Goal: Feedback & Contribution: Submit feedback/report problem

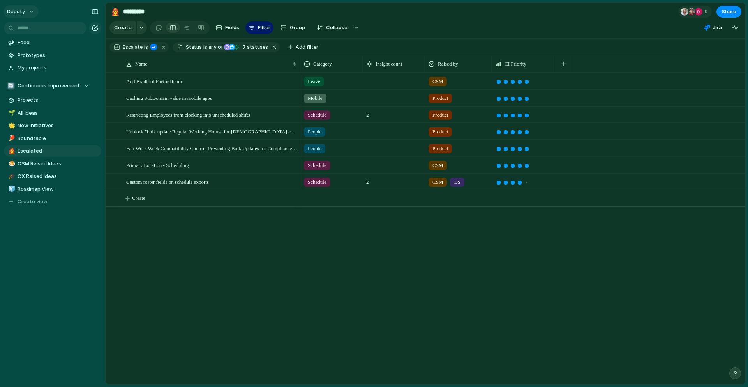
click at [28, 9] on button "deputy" at bounding box center [21, 11] width 35 height 12
click at [40, 30] on li "Settings" at bounding box center [37, 29] width 65 height 12
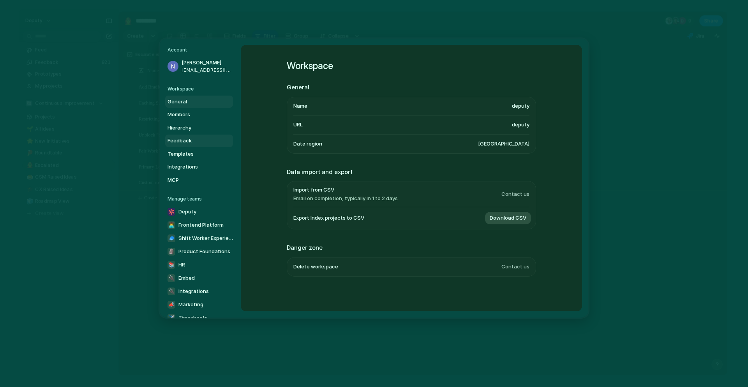
click at [180, 141] on span "Feedback" at bounding box center [193, 141] width 50 height 8
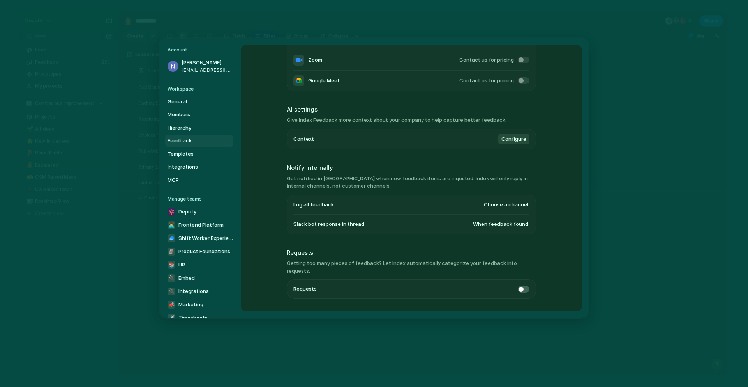
scroll to position [121, 0]
click at [524, 283] on span at bounding box center [524, 286] width 12 height 7
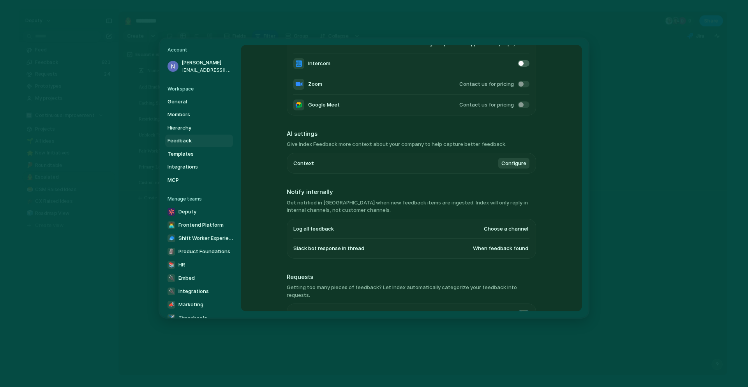
scroll to position [90, 0]
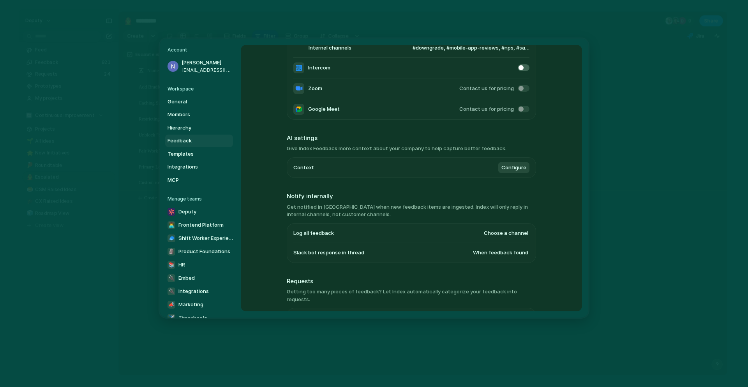
click at [509, 165] on span "Configure" at bounding box center [514, 167] width 25 height 8
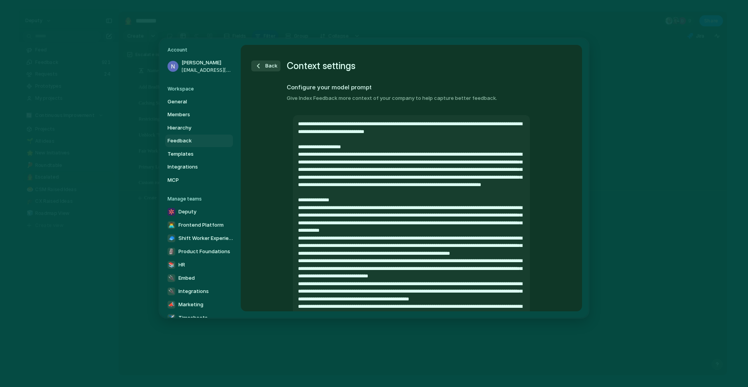
click at [270, 65] on span "Back" at bounding box center [271, 66] width 12 height 8
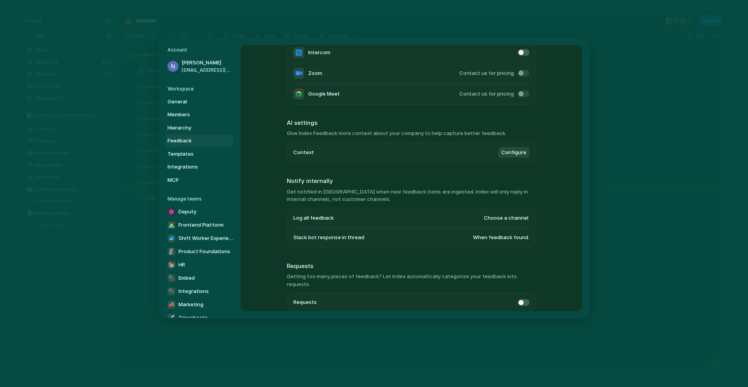
scroll to position [134, 0]
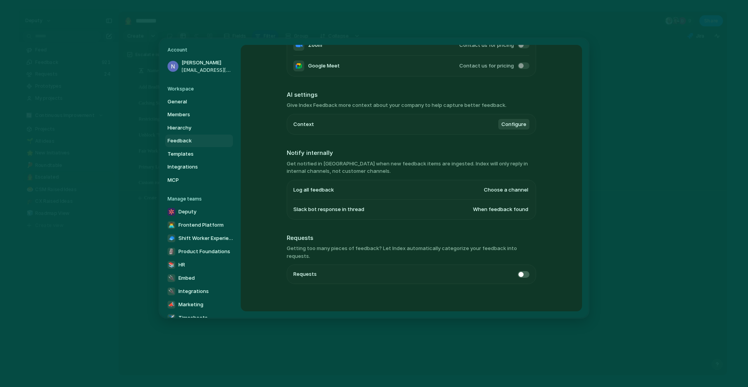
click at [497, 192] on span "Choose a channel" at bounding box center [506, 190] width 44 height 8
click at [554, 195] on div "#general #club-random #kiosk #design #club-music #competition #downgrade #apple…" at bounding box center [374, 193] width 748 height 387
click at [514, 190] on span "Choose a channel" at bounding box center [506, 190] width 44 height 8
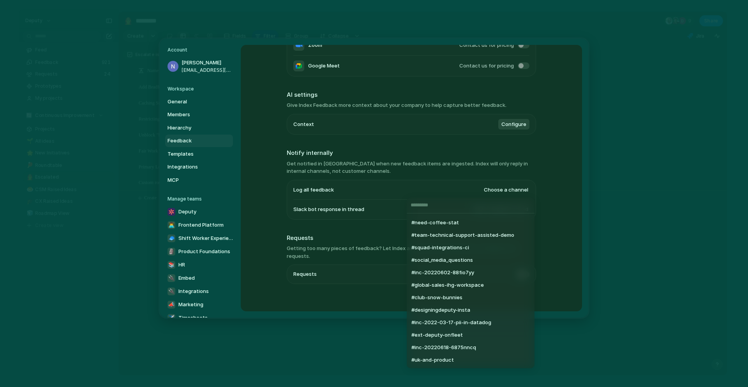
scroll to position [5727, 0]
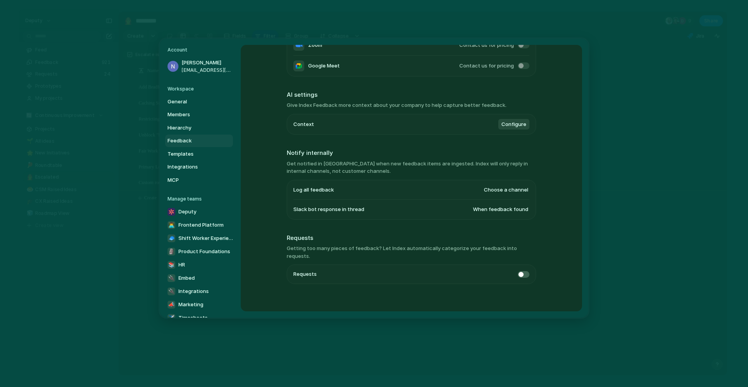
click at [561, 229] on div "#general #club-random #kiosk #design #club-music #competition #downgrade #apple…" at bounding box center [374, 193] width 748 height 387
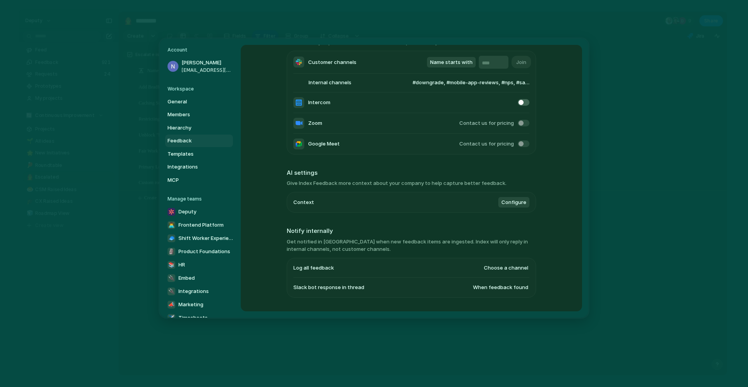
scroll to position [0, 0]
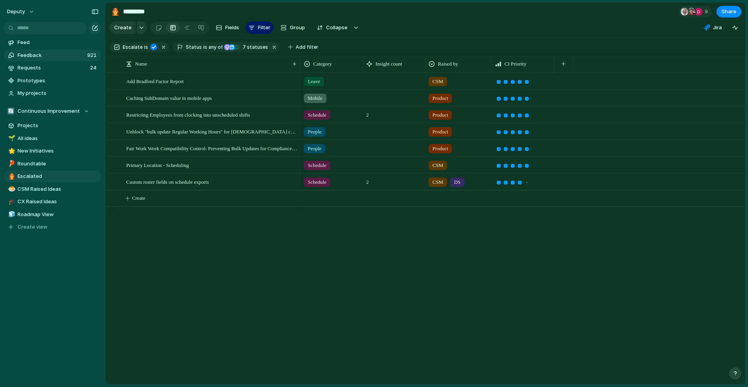
click at [53, 57] on span "Feedback" at bounding box center [51, 55] width 67 height 8
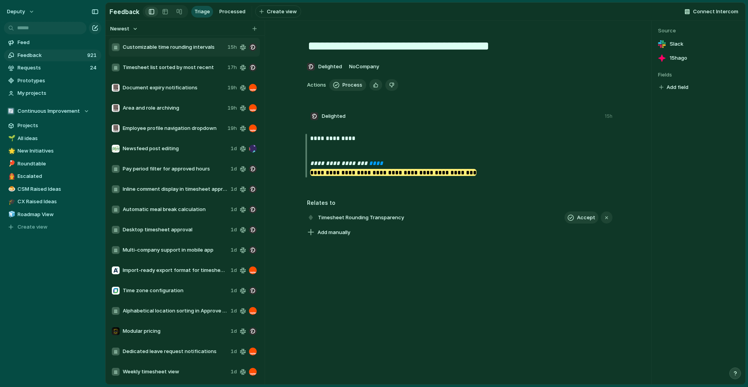
click at [166, 69] on span "Timesheet list sorted by most recent" at bounding box center [174, 68] width 102 height 8
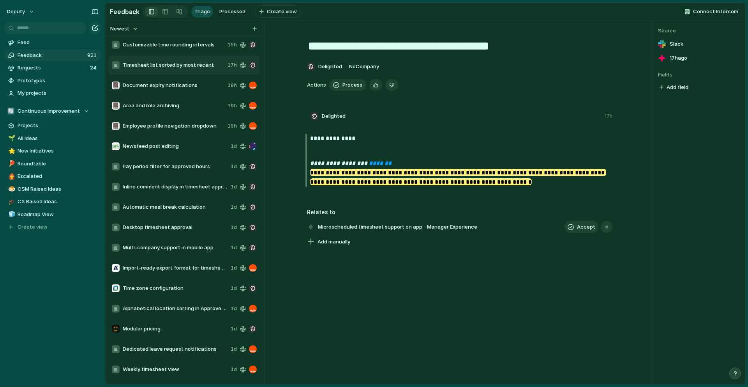
scroll to position [2, 0]
click at [173, 88] on span "Document expiry notifications" at bounding box center [174, 86] width 102 height 8
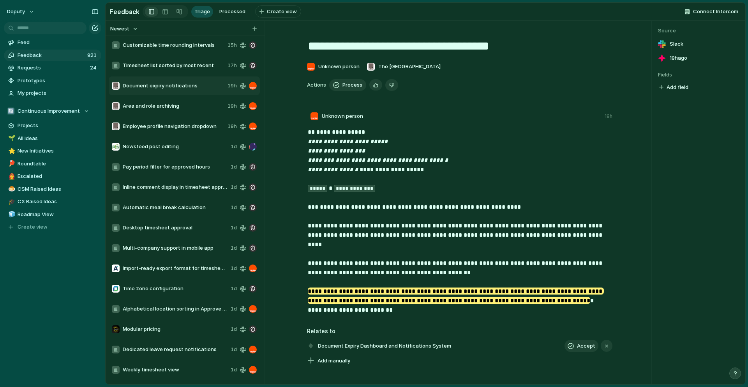
click at [173, 104] on span "Area and role archiving" at bounding box center [174, 106] width 102 height 8
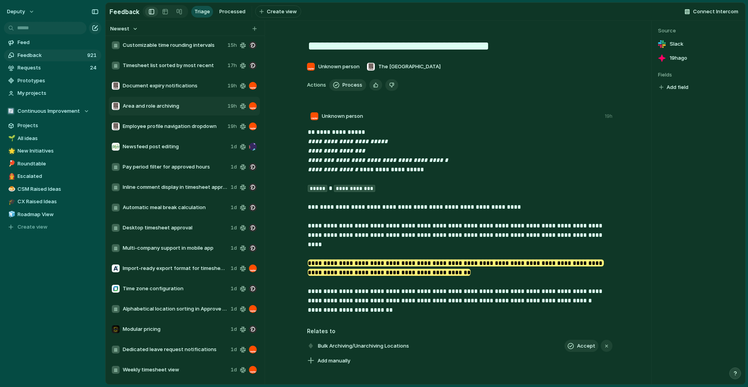
click at [177, 121] on div "Employee profile navigation dropdown 19h" at bounding box center [184, 126] width 151 height 19
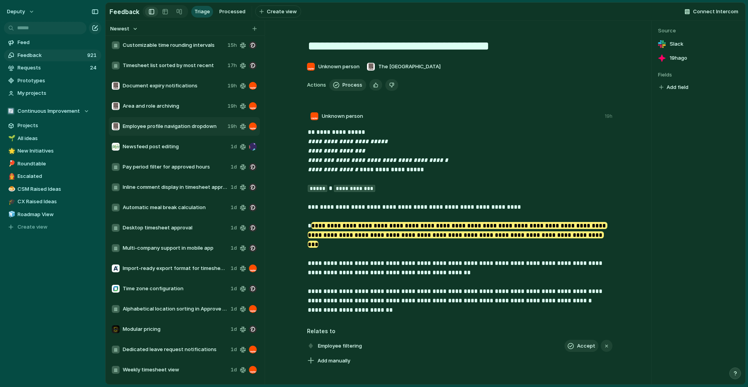
click at [173, 145] on span "Newsfeed post editing" at bounding box center [175, 147] width 105 height 8
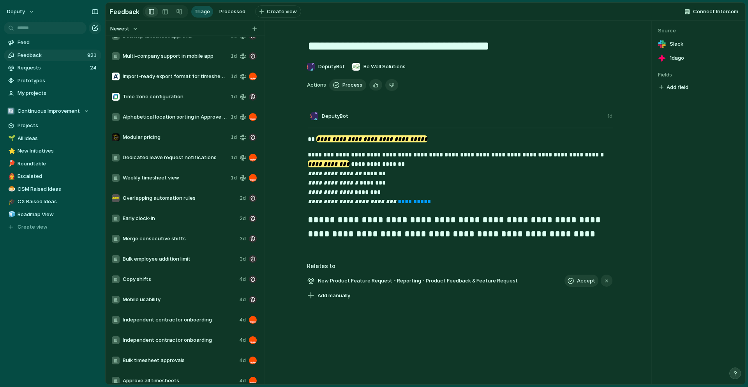
scroll to position [57, 0]
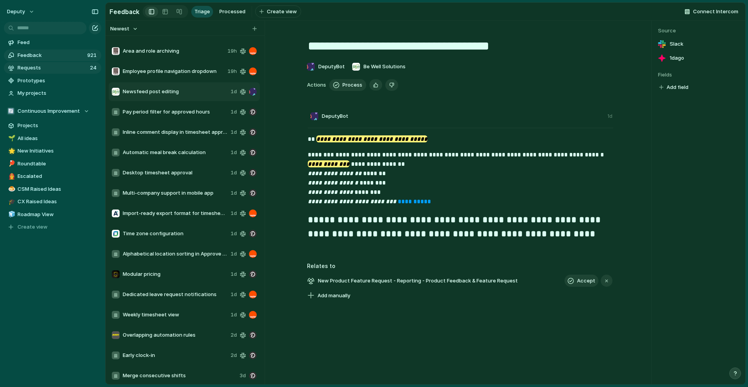
click at [63, 69] on span "Requests" at bounding box center [53, 68] width 70 height 8
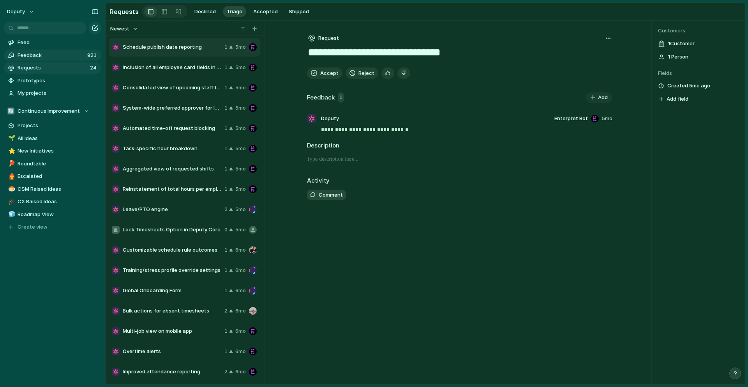
click at [64, 56] on span "Feedback" at bounding box center [51, 55] width 67 height 8
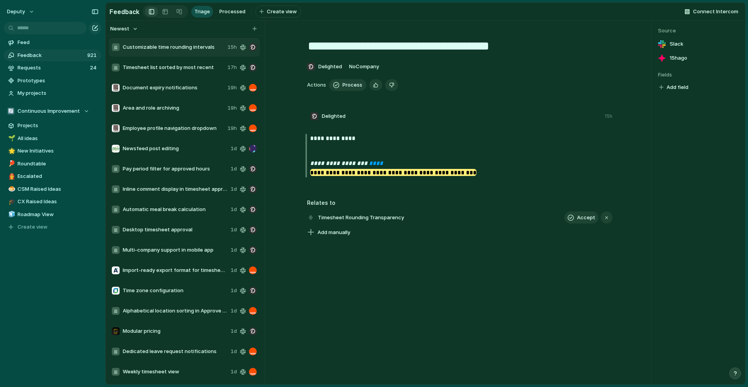
click at [168, 353] on span "Dedicated leave request notifications" at bounding box center [175, 351] width 105 height 8
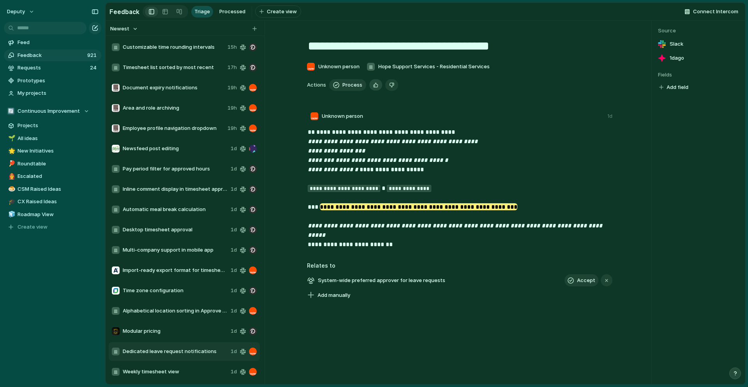
click at [374, 88] on div "button" at bounding box center [375, 84] width 5 height 7
click at [349, 89] on button "Process" at bounding box center [347, 85] width 37 height 12
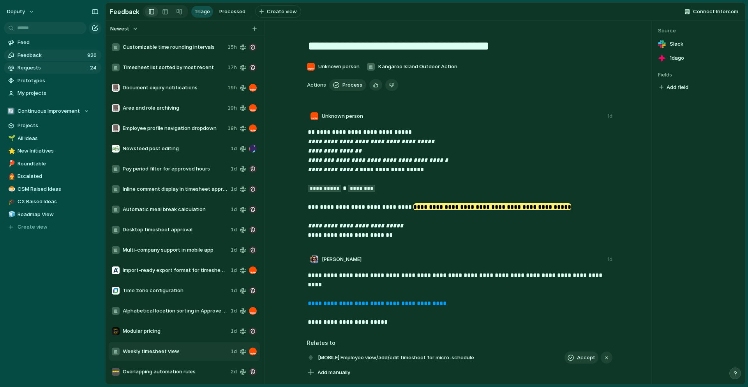
click at [60, 72] on link "Requests 24" at bounding box center [52, 68] width 97 height 12
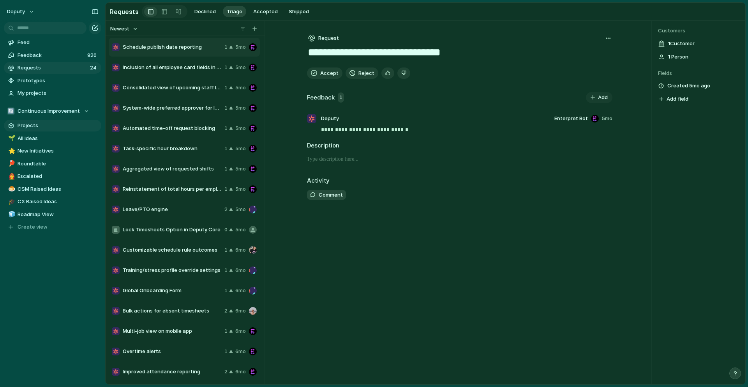
click at [39, 123] on span "Projects" at bounding box center [58, 126] width 81 height 8
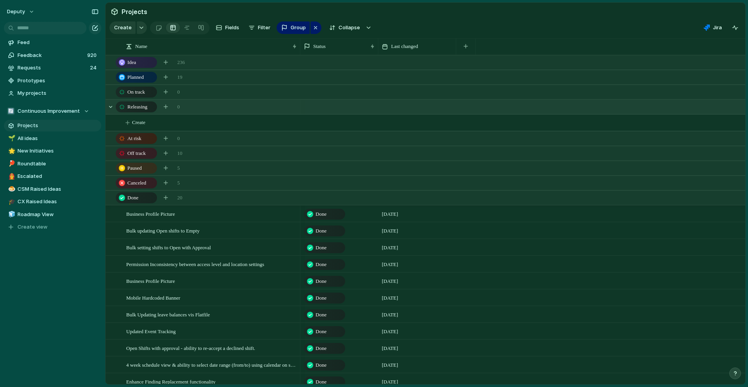
click at [204, 110] on div "Releasing 0" at bounding box center [426, 107] width 641 height 14
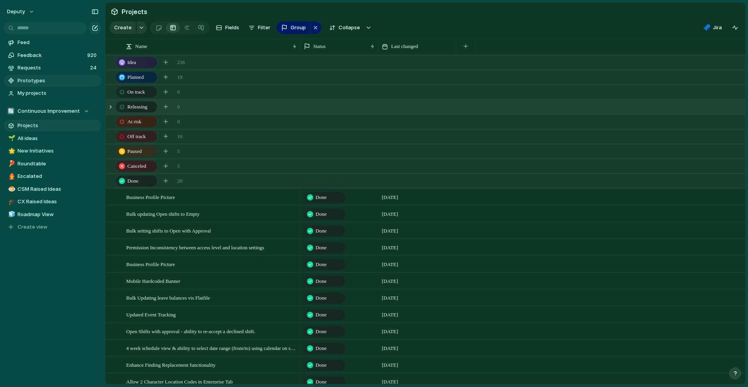
click at [44, 84] on span "Prototypes" at bounding box center [58, 81] width 81 height 8
click at [69, 71] on link "Requests 24" at bounding box center [52, 68] width 97 height 12
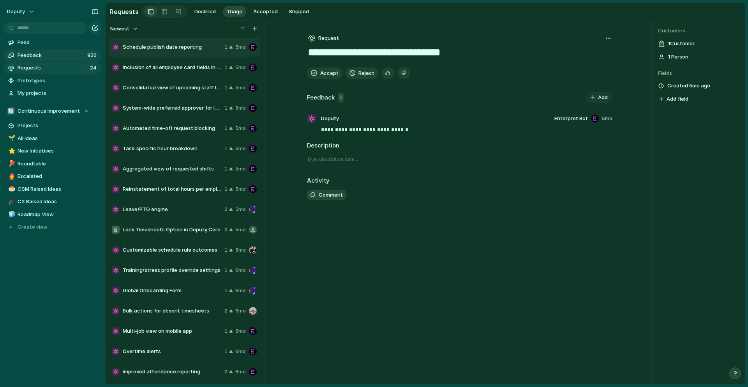
click at [69, 57] on span "Feedback" at bounding box center [51, 55] width 67 height 8
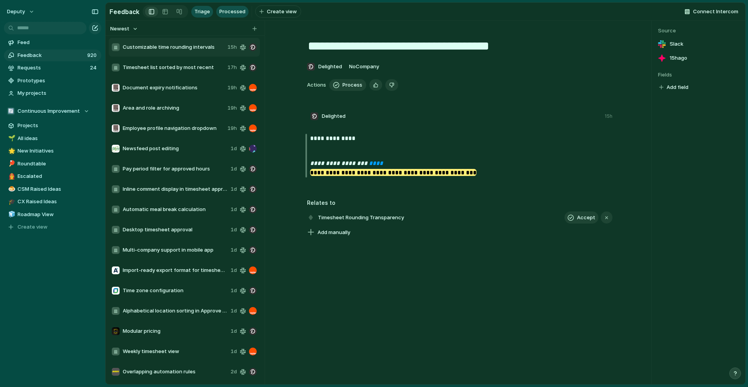
click at [228, 9] on span "Processed" at bounding box center [232, 12] width 26 height 8
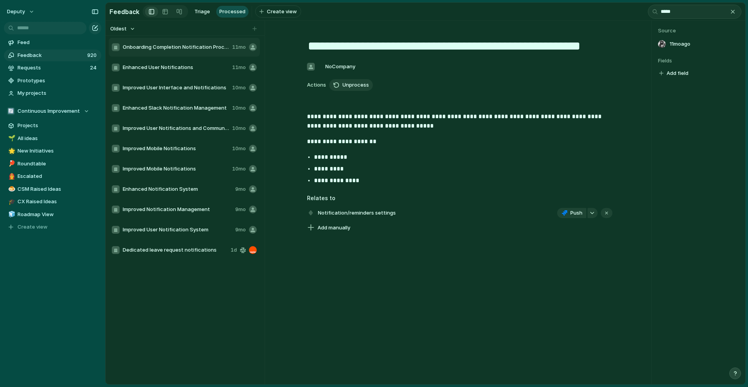
type input "*****"
click at [173, 246] on span "Dedicated leave request notifications" at bounding box center [175, 250] width 105 height 8
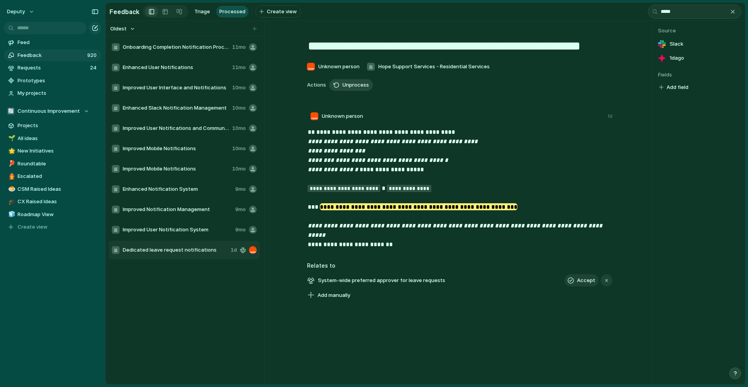
click at [357, 85] on span "Unprocess" at bounding box center [356, 85] width 27 height 8
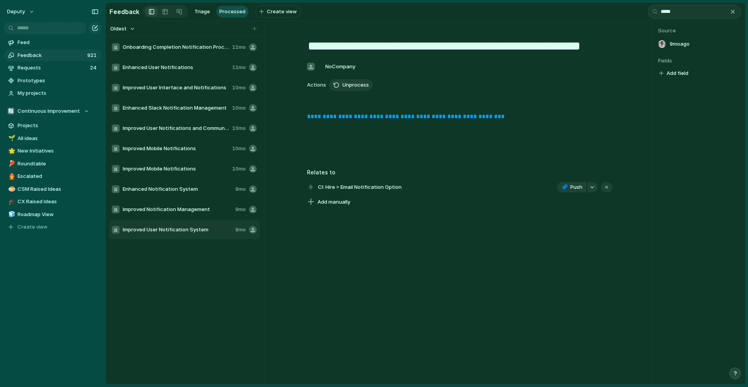
click at [72, 58] on span "Feedback" at bounding box center [51, 55] width 67 height 8
click at [198, 11] on span "Triage" at bounding box center [202, 12] width 16 height 8
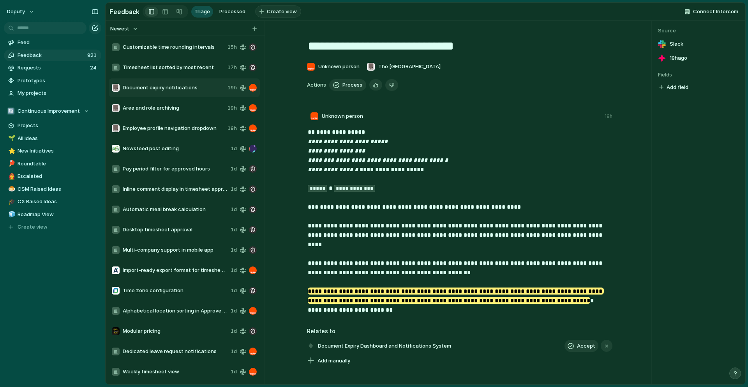
click at [275, 16] on button "Create view" at bounding box center [278, 11] width 46 height 12
click at [308, 39] on textarea "**********" at bounding box center [460, 46] width 306 height 16
click at [281, 12] on span "New View" at bounding box center [281, 12] width 24 height 8
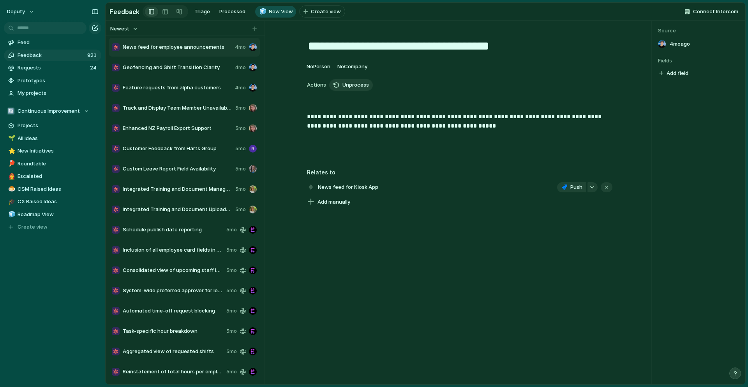
click at [181, 50] on span "News feed for employee announcements" at bounding box center [177, 47] width 109 height 8
click at [341, 202] on span "Add manually" at bounding box center [334, 202] width 33 height 8
click at [182, 188] on span "Integrated Training and Document Management" at bounding box center [178, 189] width 110 height 8
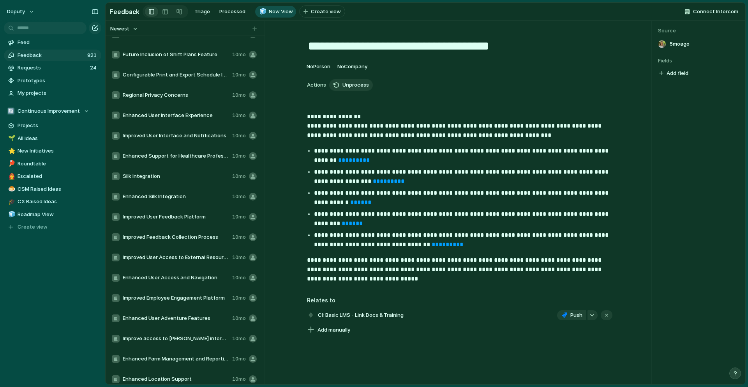
scroll to position [2410, 0]
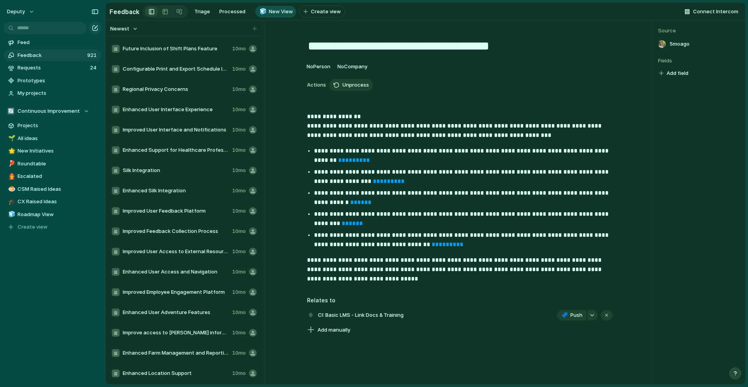
click at [183, 271] on span "Enhanced User Access and Navigation" at bounding box center [176, 272] width 106 height 8
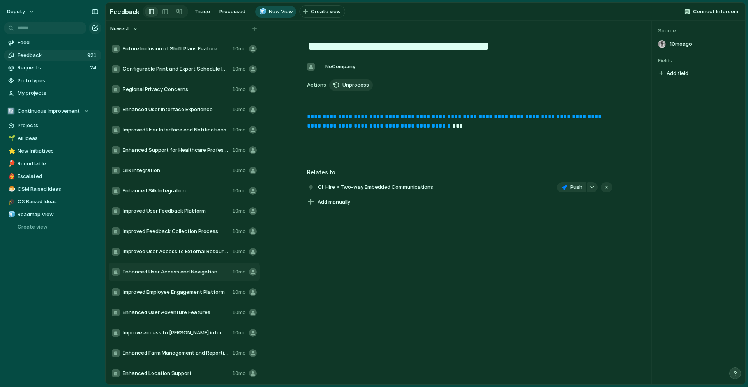
click at [408, 156] on div "**********" at bounding box center [459, 137] width 353 height 50
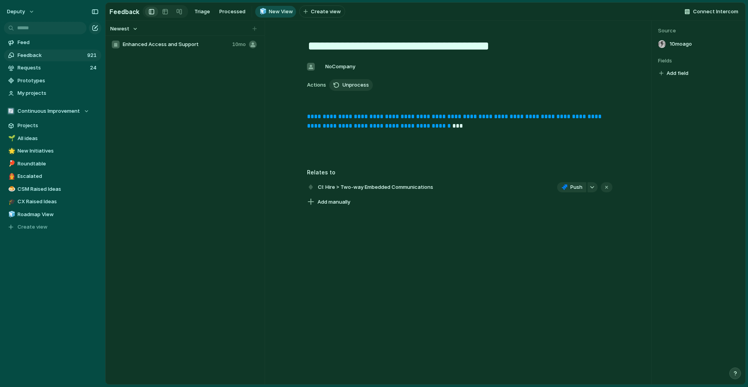
scroll to position [3057, 0]
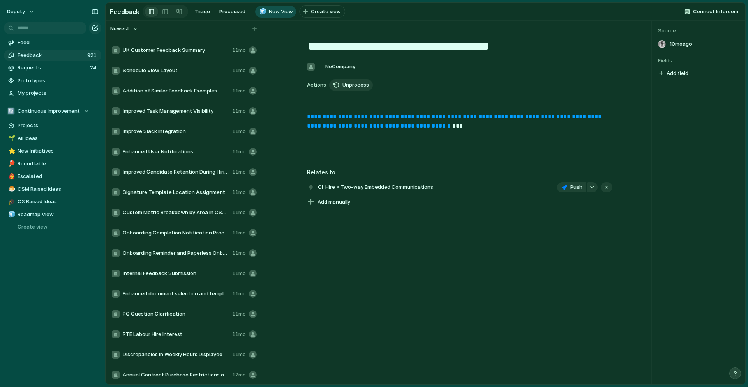
click at [177, 328] on div "UK Feedback Summary 11mo Summary of UK Feedback 11mo UK Customer Feedback Summa…" at bounding box center [185, 209] width 153 height 345
click at [171, 315] on span "PQ Question Clarification" at bounding box center [176, 314] width 106 height 8
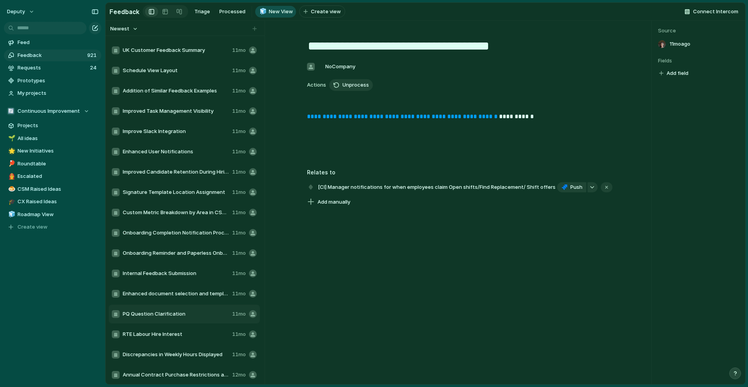
scroll to position [3140, 0]
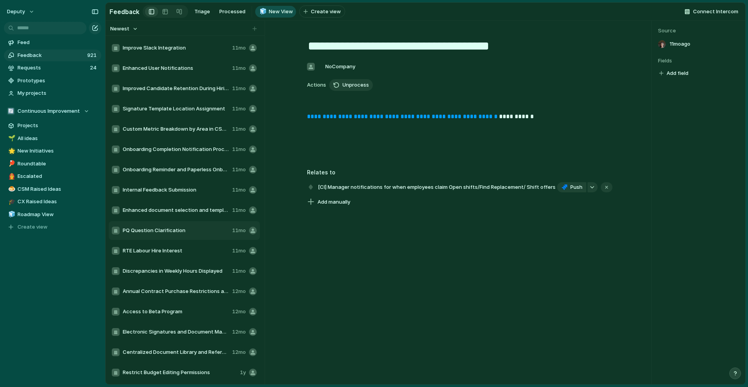
click at [165, 313] on span "Access to Beta Program" at bounding box center [176, 311] width 106 height 8
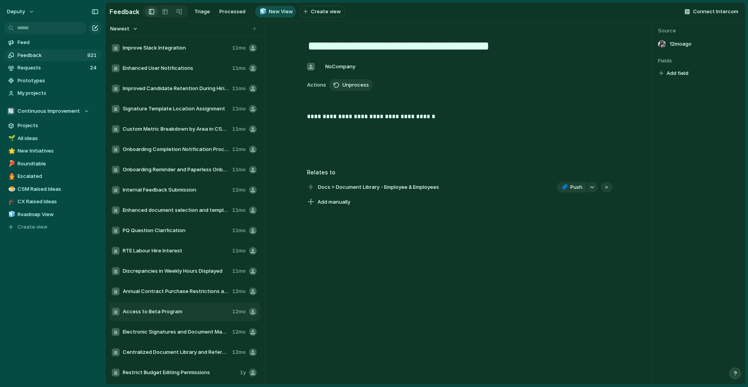
click at [140, 374] on span "Restrict Budget Editing Permissions" at bounding box center [180, 372] width 114 height 8
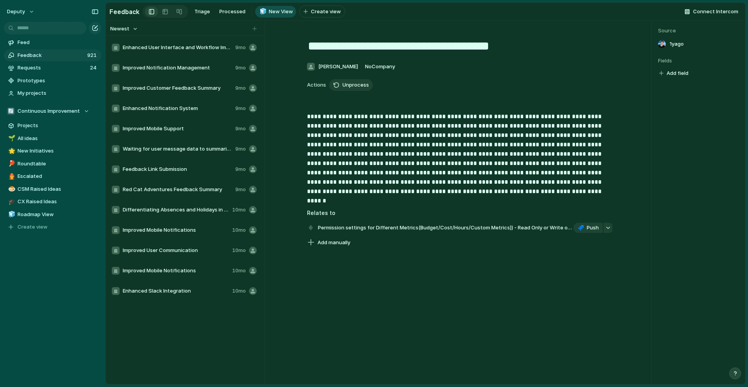
scroll to position [1690, 0]
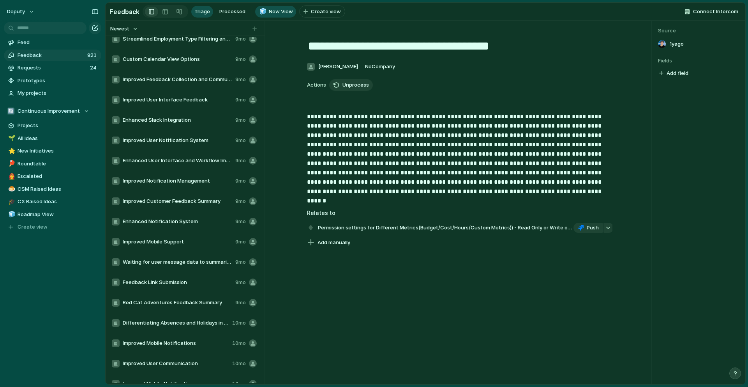
click at [205, 12] on span "Triage" at bounding box center [202, 12] width 16 height 8
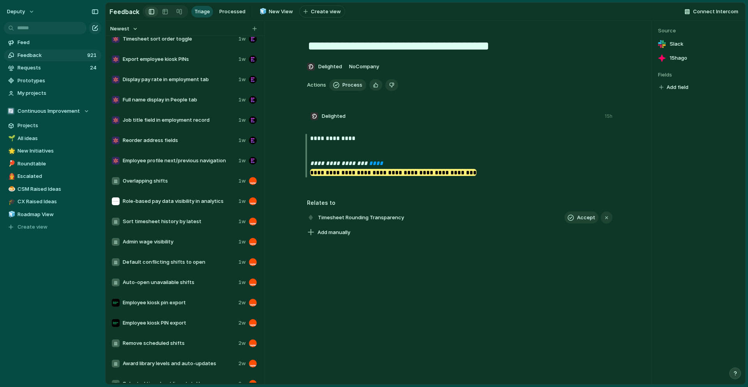
click at [178, 177] on span "Overlapping shifts" at bounding box center [179, 181] width 113 height 8
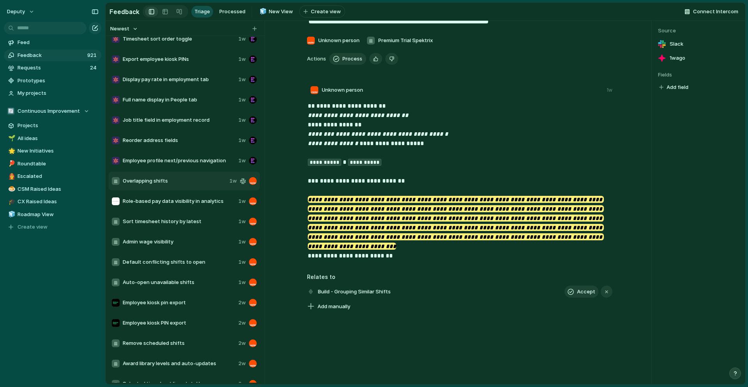
scroll to position [29, 0]
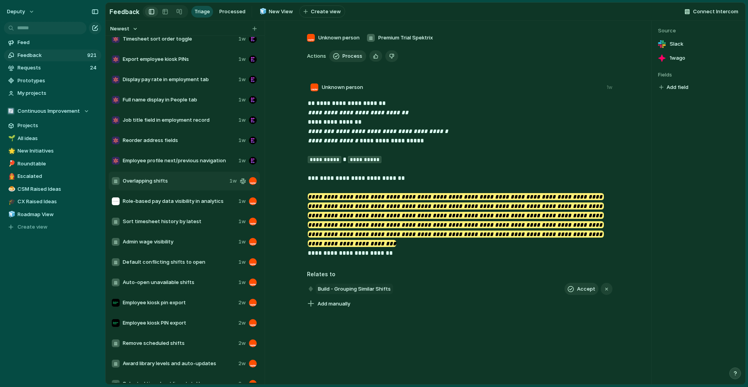
click at [350, 291] on span "Build - Grouping Similar Shifts" at bounding box center [355, 288] width 78 height 11
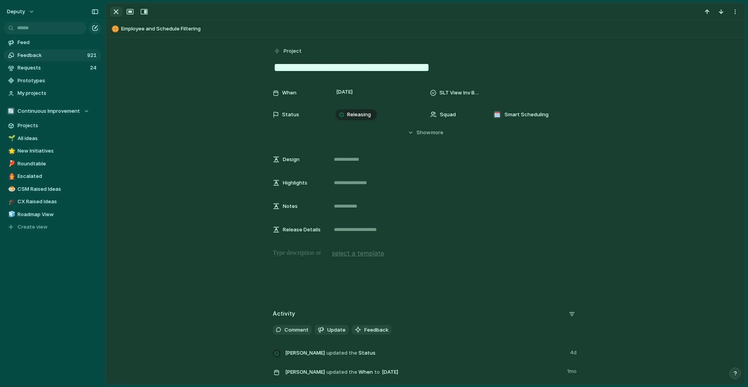
click at [119, 10] on div "button" at bounding box center [115, 11] width 9 height 9
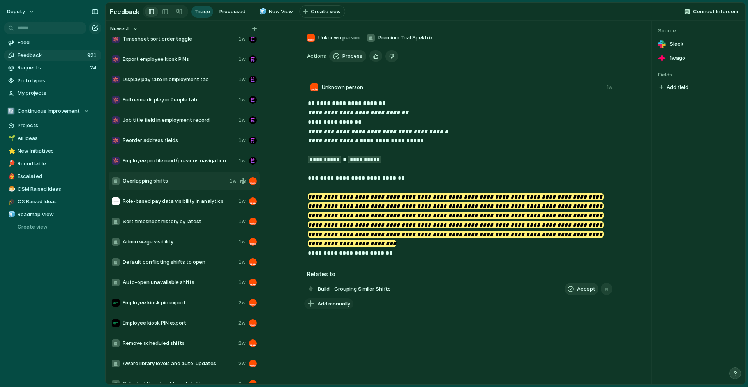
click at [324, 303] on span "Add manually" at bounding box center [334, 304] width 33 height 8
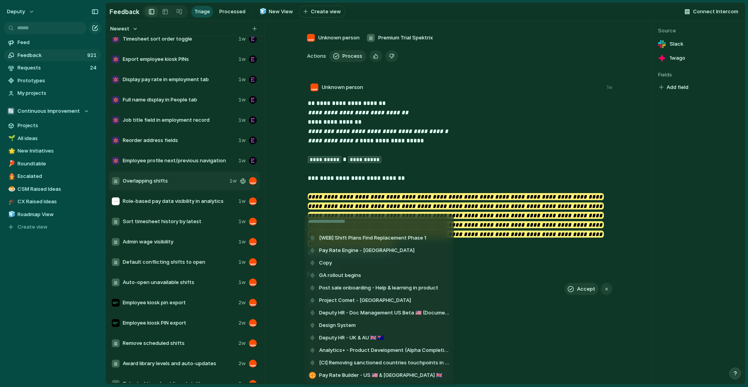
scroll to position [5779, 0]
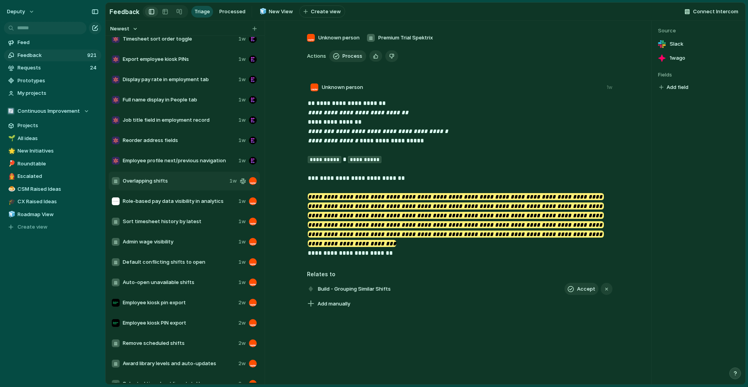
click at [548, 347] on div "Public Holidays Leave bundingling into HR - Rollout commences 5% Leave bundingl…" at bounding box center [374, 193] width 748 height 387
click at [81, 66] on span "Requests" at bounding box center [53, 68] width 70 height 8
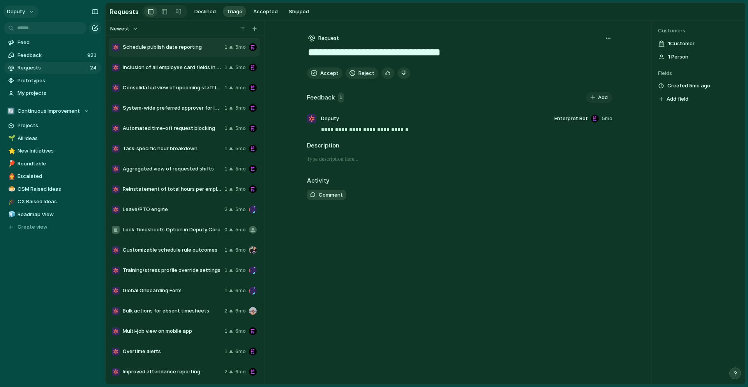
click at [31, 15] on button "deputy" at bounding box center [21, 11] width 35 height 12
click at [41, 31] on li "Settings" at bounding box center [37, 29] width 65 height 12
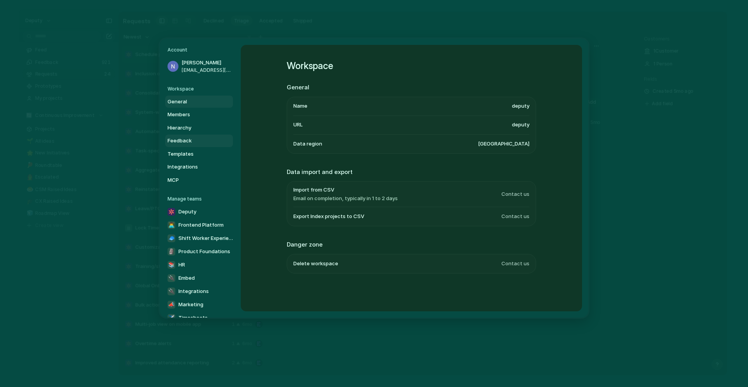
click at [181, 140] on span "Feedback" at bounding box center [193, 141] width 50 height 8
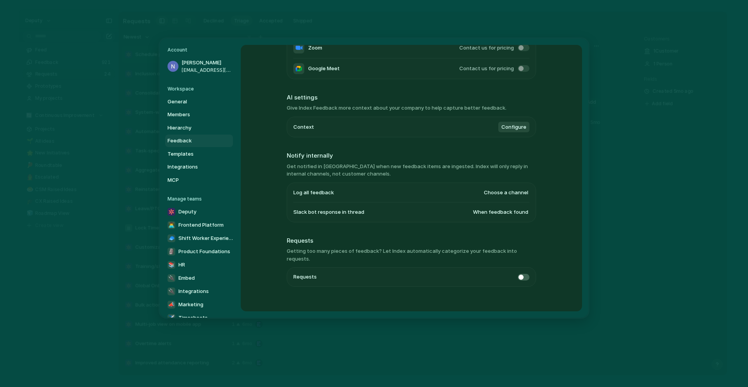
scroll to position [134, 0]
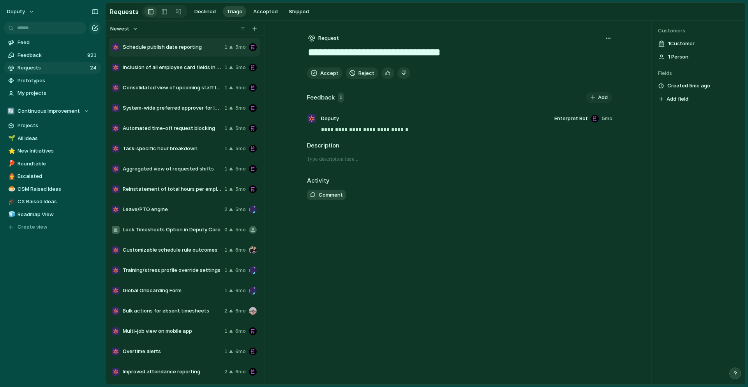
click at [134, 14] on h2 "Requests" at bounding box center [124, 11] width 29 height 9
click at [55, 67] on span "Requests" at bounding box center [53, 68] width 70 height 8
click at [41, 54] on span "Feedback" at bounding box center [51, 55] width 67 height 8
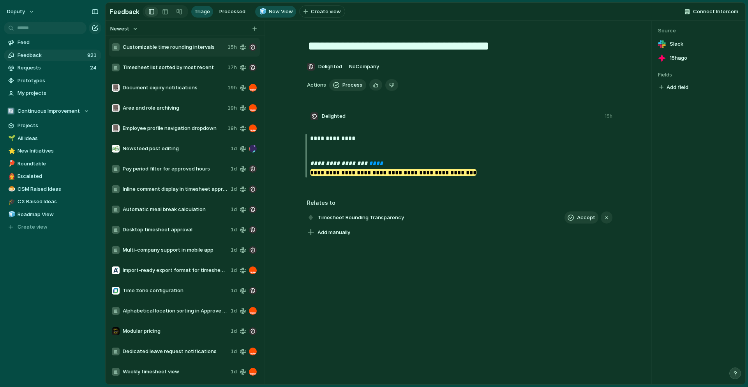
click at [269, 14] on span "New View" at bounding box center [281, 12] width 24 height 8
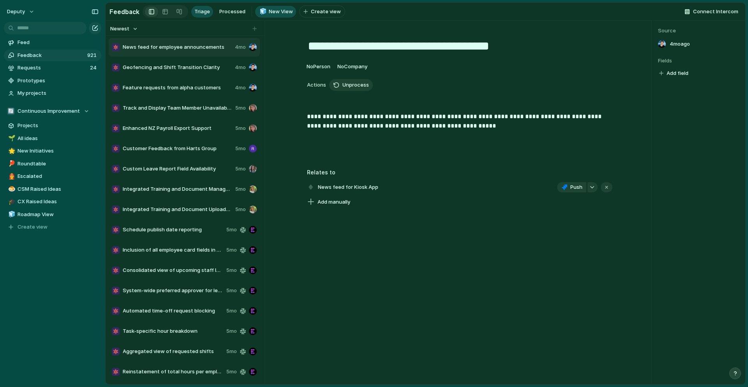
click at [205, 15] on link "Triage" at bounding box center [202, 12] width 22 height 12
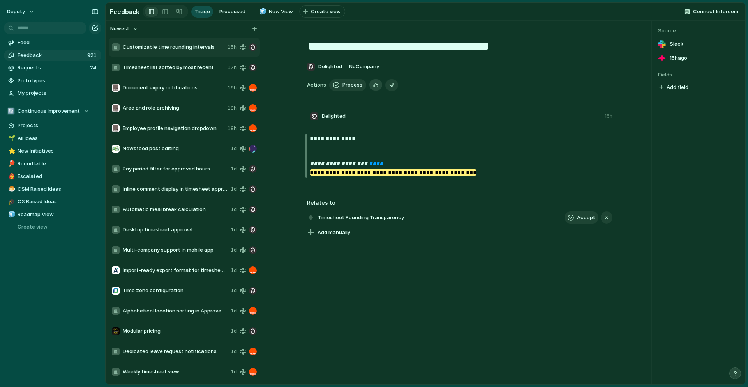
click at [377, 87] on button "button" at bounding box center [375, 84] width 13 height 11
drag, startPoint x: 352, startPoint y: 85, endPoint x: 389, endPoint y: 91, distance: 37.5
click at [389, 90] on div "**********" at bounding box center [459, 133] width 371 height 207
click at [398, 217] on span "Timesheet Rounding Transparency" at bounding box center [361, 217] width 91 height 11
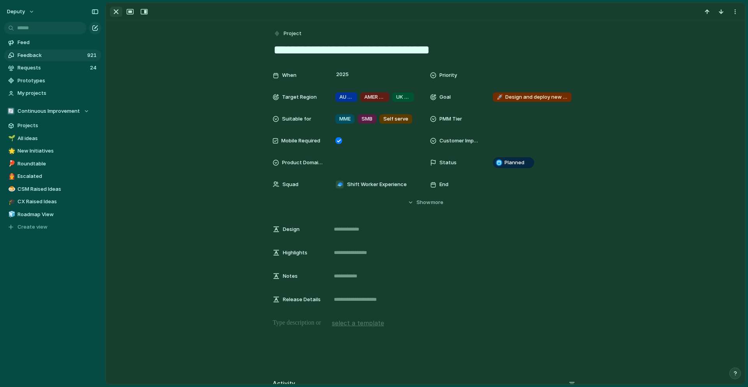
click at [111, 9] on div "button" at bounding box center [115, 11] width 9 height 9
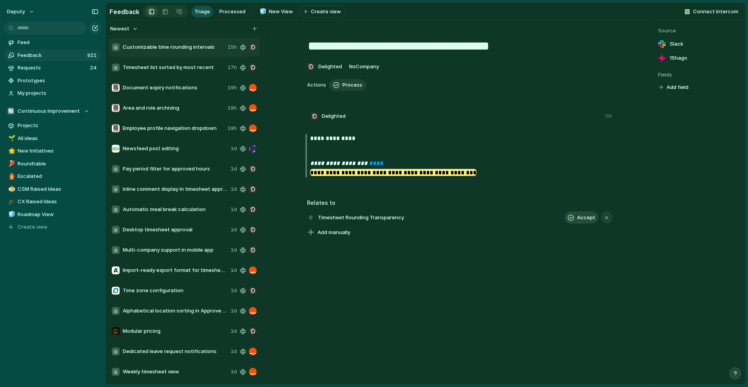
click at [577, 218] on button "Accept" at bounding box center [582, 217] width 34 height 12
click at [376, 220] on span "Timesheet Rounding Transparency" at bounding box center [361, 217] width 91 height 11
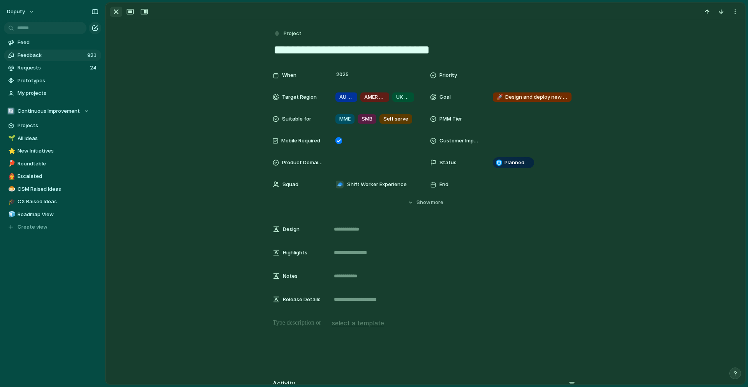
click at [115, 13] on div "button" at bounding box center [115, 11] width 9 height 9
